Goal: Transaction & Acquisition: Purchase product/service

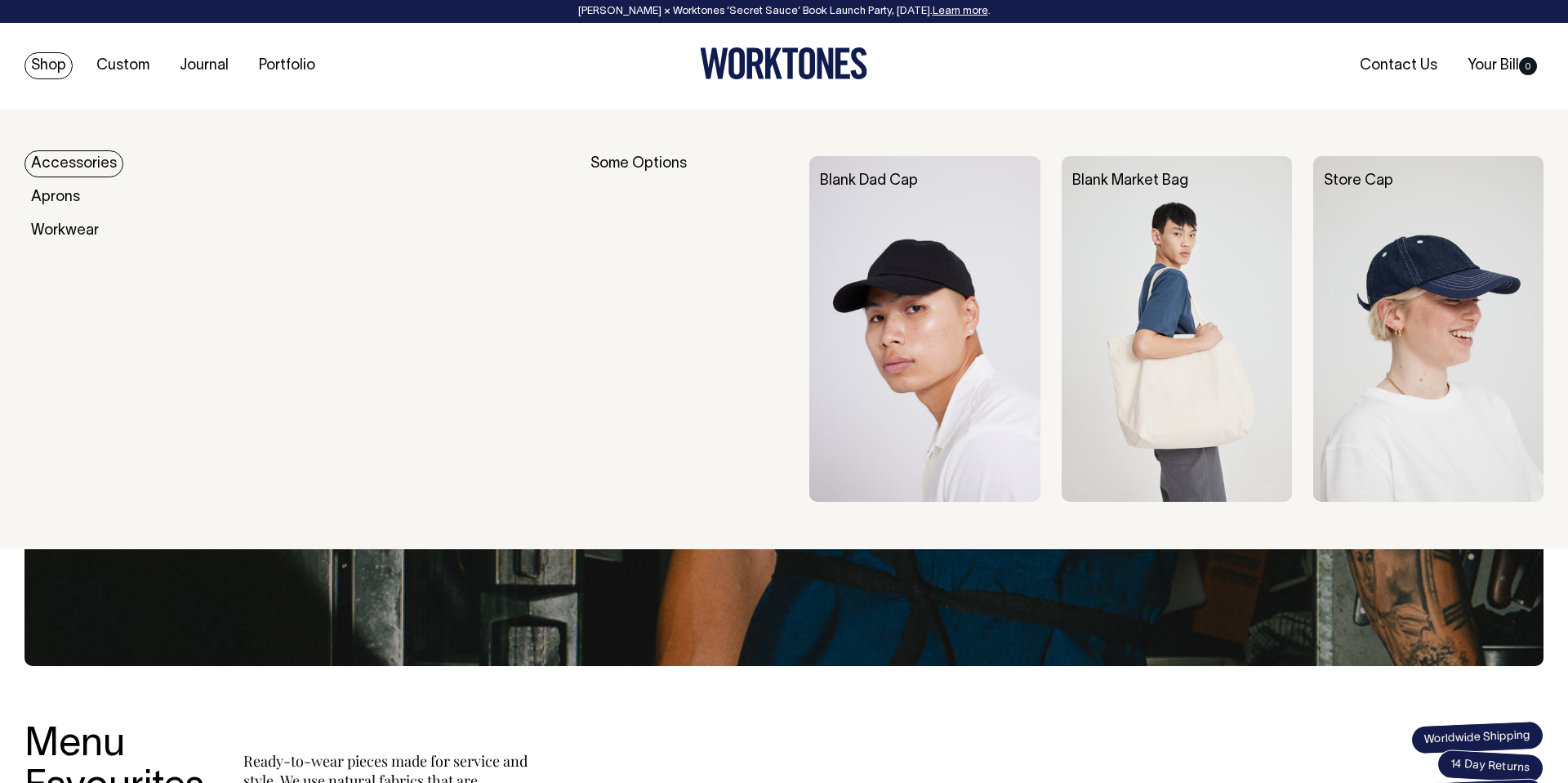
click at [61, 161] on link "Accessories" at bounding box center [73, 164] width 99 height 27
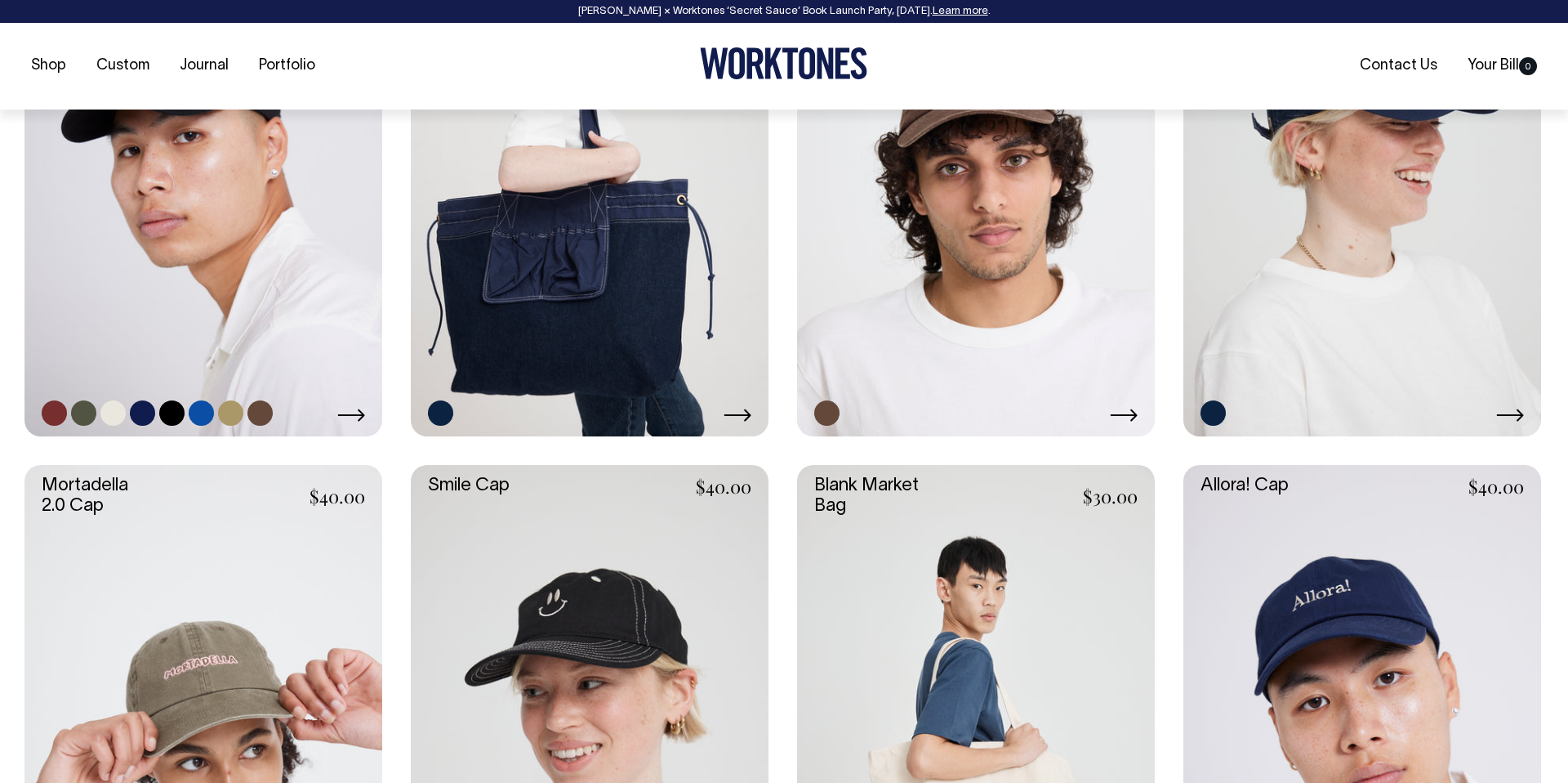
click at [230, 350] on link at bounding box center [203, 167] width 358 height 537
